Goal: Information Seeking & Learning: Learn about a topic

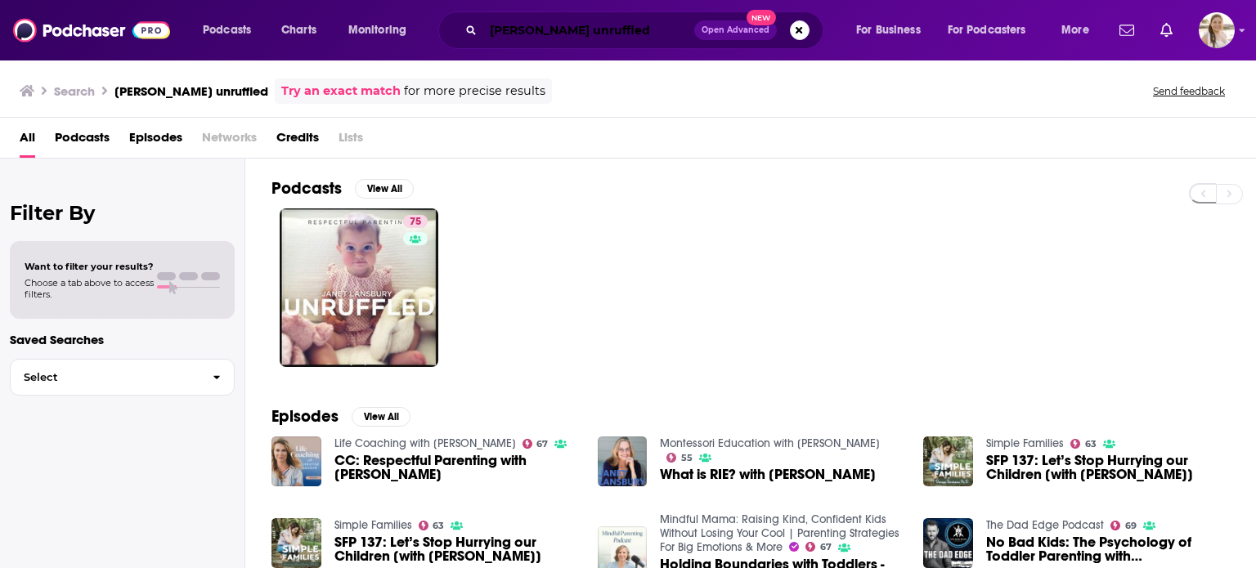
click at [570, 22] on input "[PERSON_NAME] unruffled" at bounding box center [588, 30] width 211 height 26
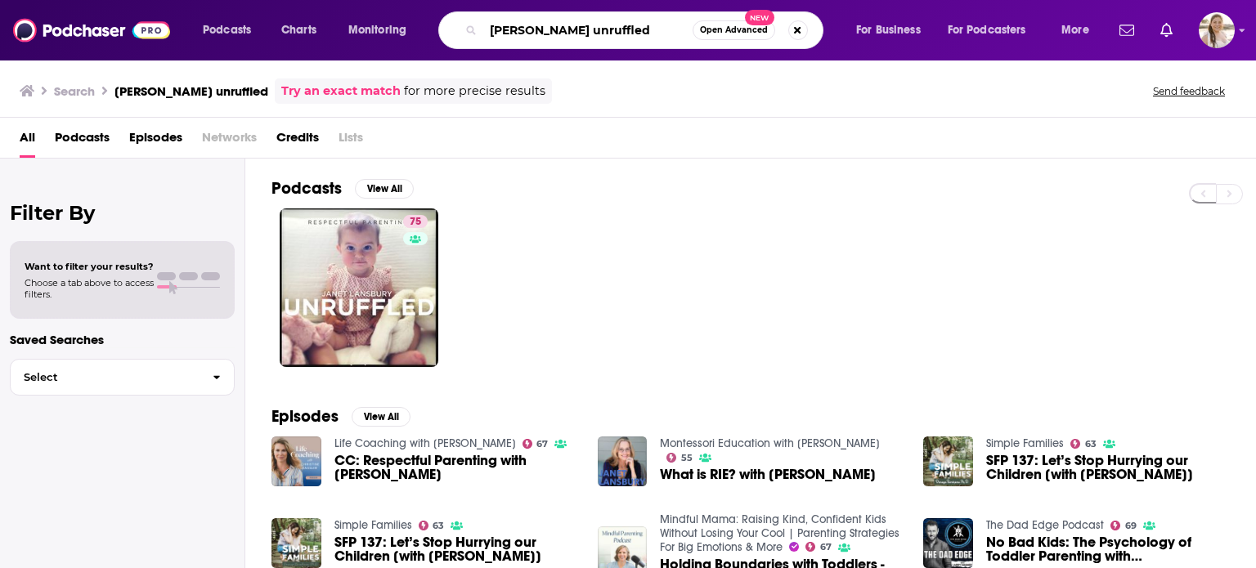
click at [570, 22] on input "[PERSON_NAME] unruffled" at bounding box center [587, 30] width 209 height 26
type input "the book of [PERSON_NAME]"
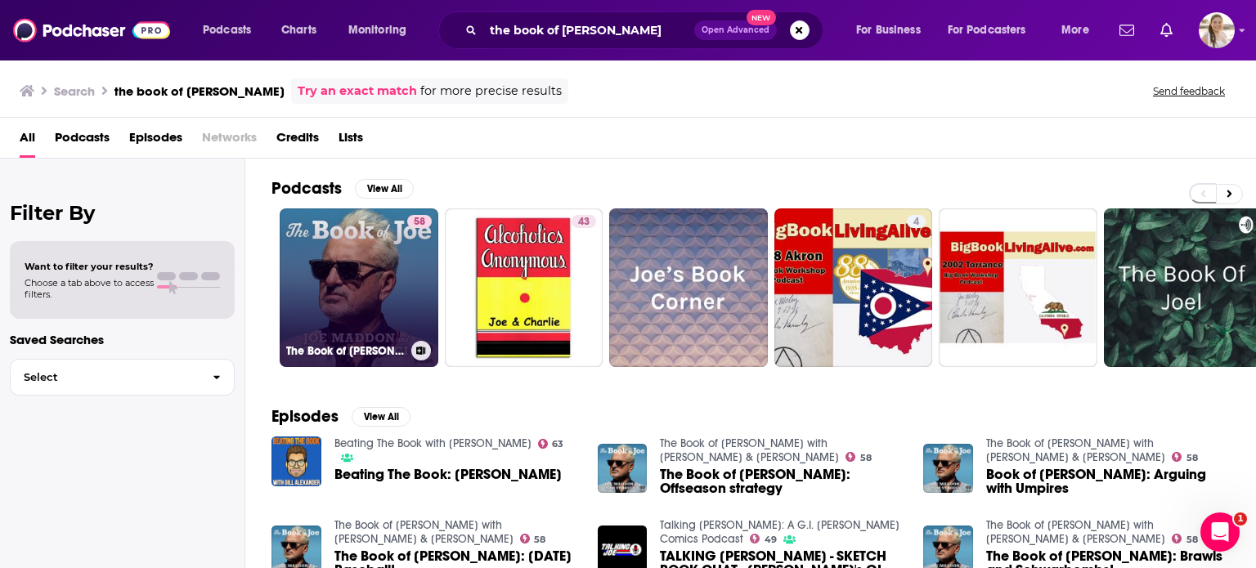
click at [342, 251] on link "58 The Book of [PERSON_NAME] with [PERSON_NAME] & [PERSON_NAME]" at bounding box center [359, 288] width 159 height 159
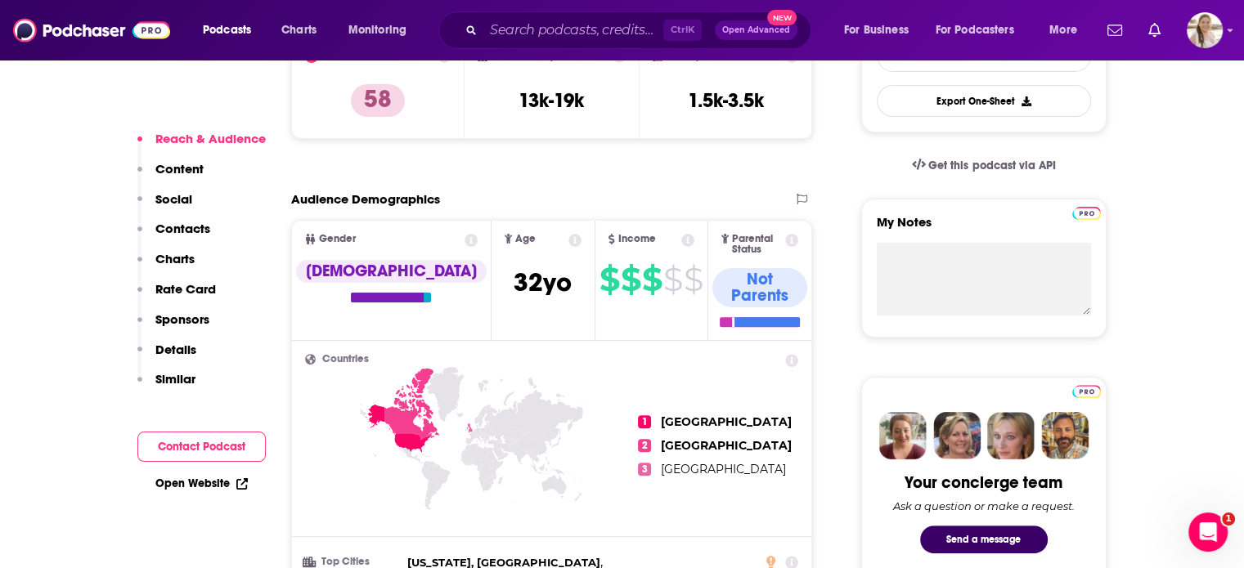
scroll to position [467, 0]
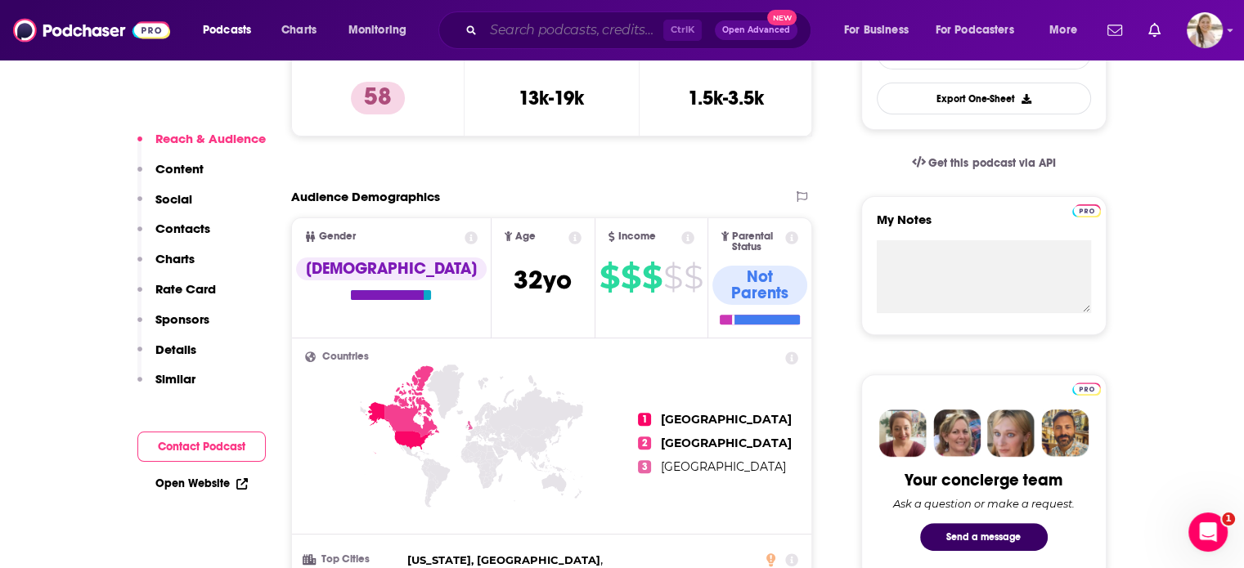
click at [612, 31] on input "Search podcasts, credits, & more..." at bounding box center [573, 30] width 180 height 26
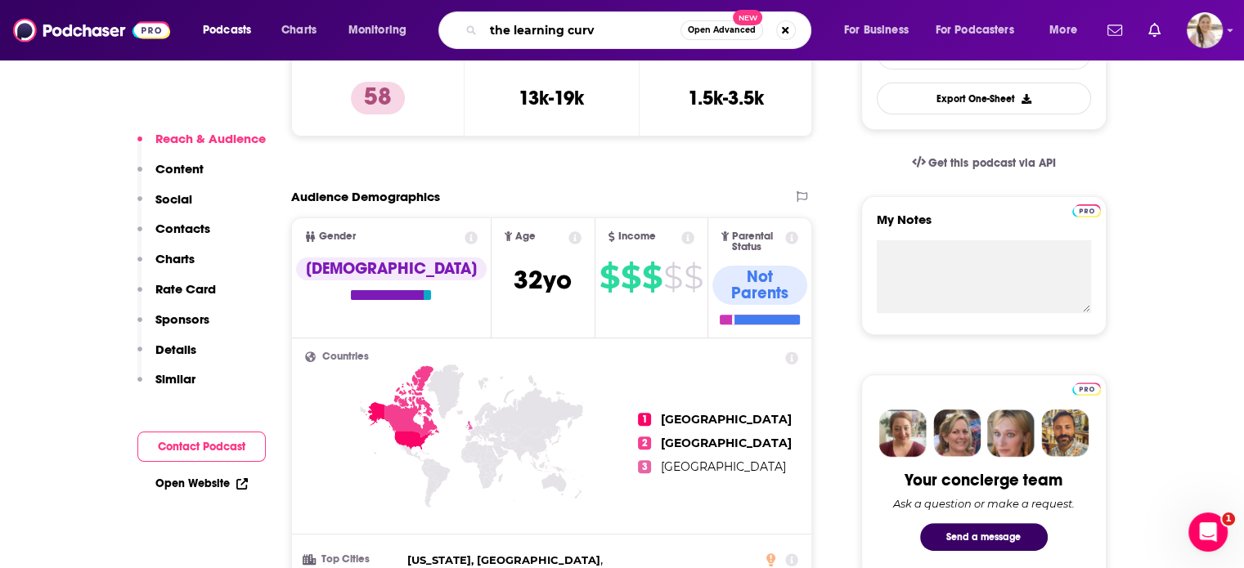
type input "the learning curve"
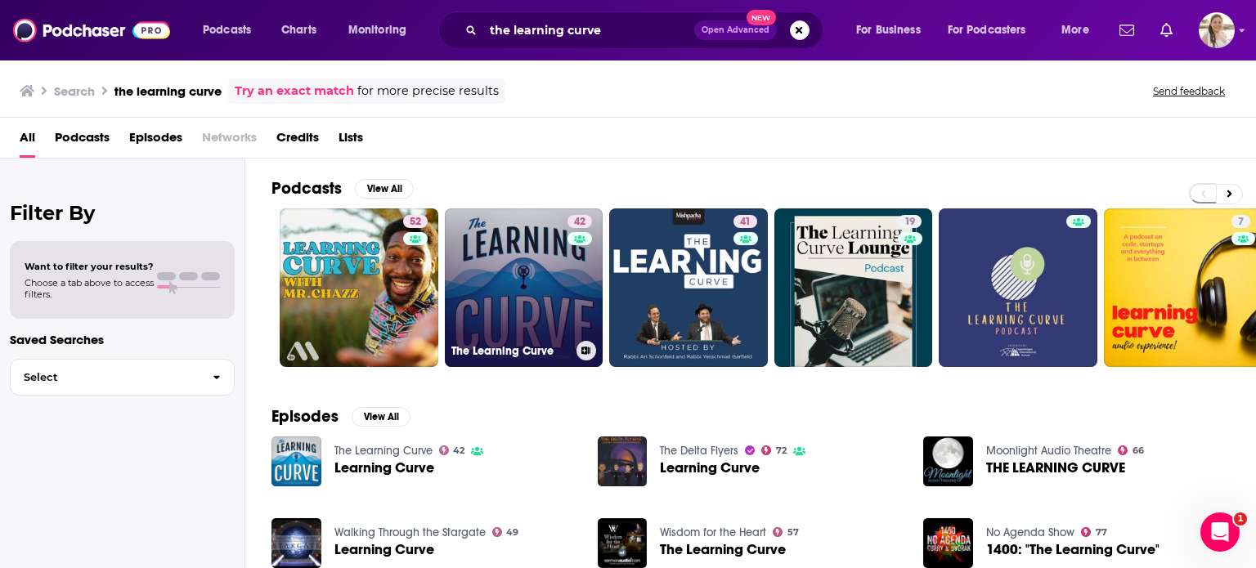
click at [514, 289] on link "42 The Learning Curve" at bounding box center [524, 288] width 159 height 159
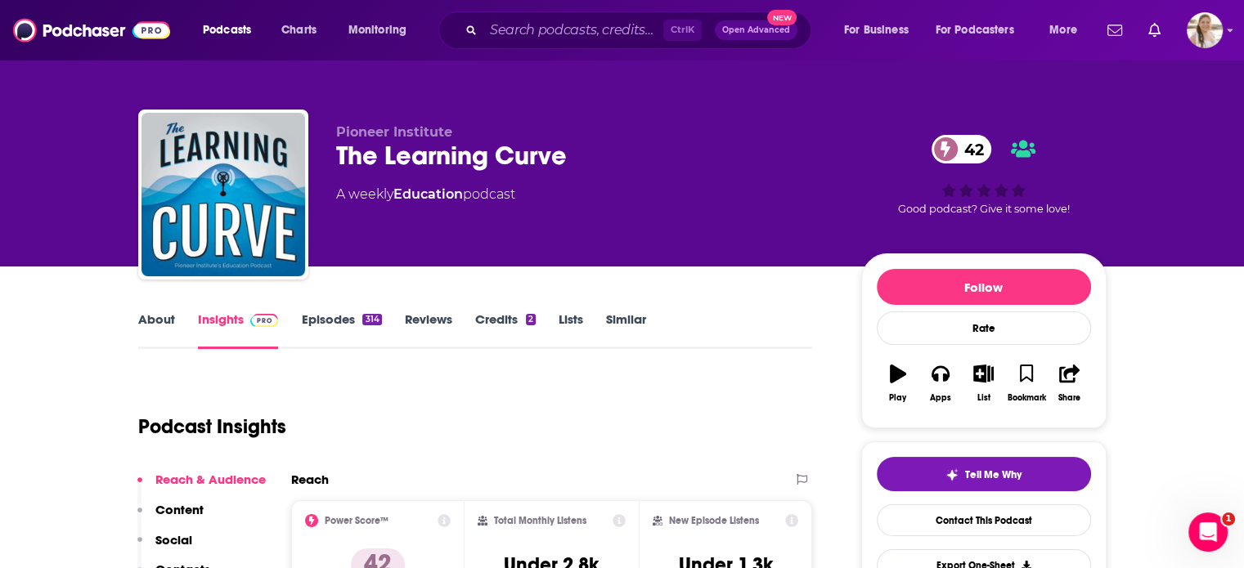
scroll to position [88, 0]
